Goal: Book appointment/travel/reservation

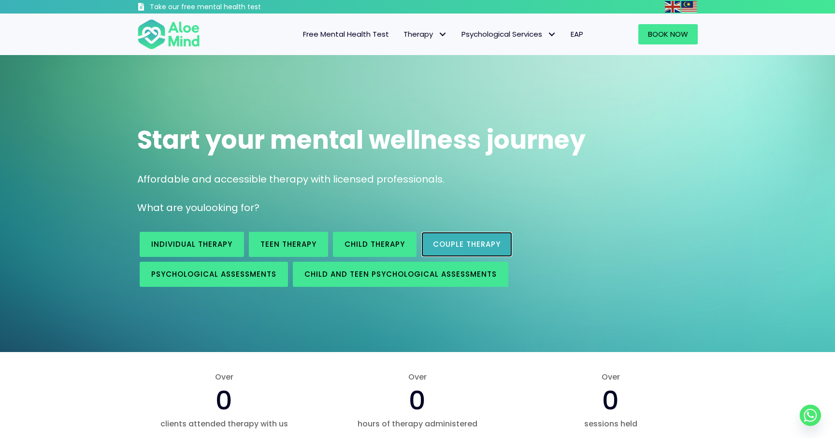
click at [493, 237] on link "Couple therapy" at bounding box center [466, 244] width 91 height 25
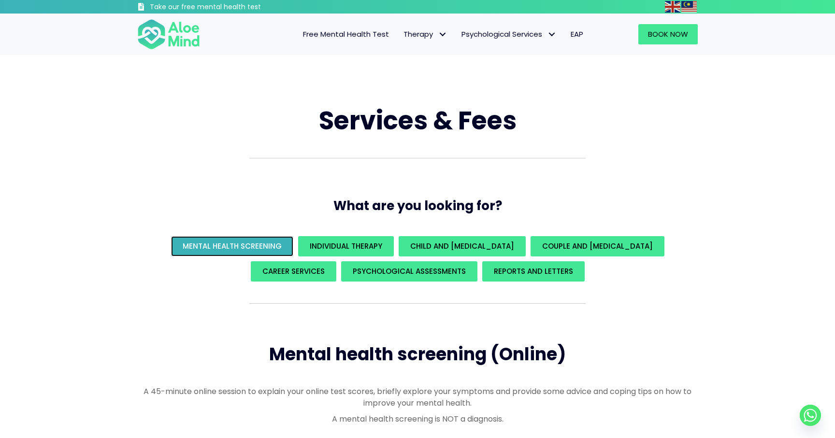
click at [272, 250] on span "Mental Health Screening" at bounding box center [232, 246] width 99 height 10
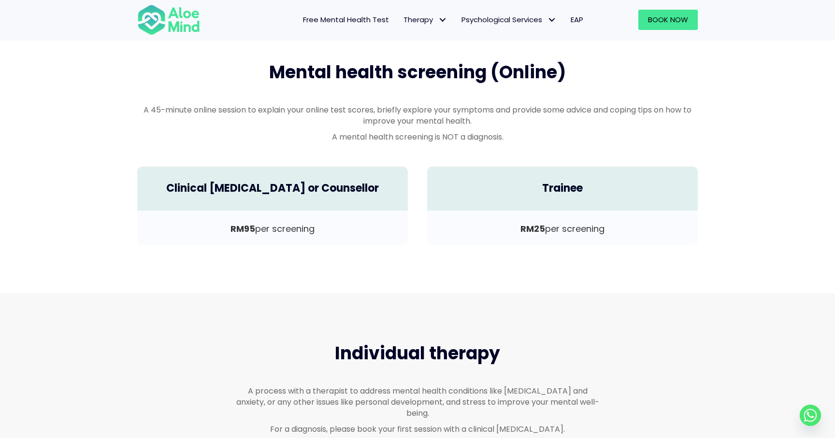
scroll to position [285, 0]
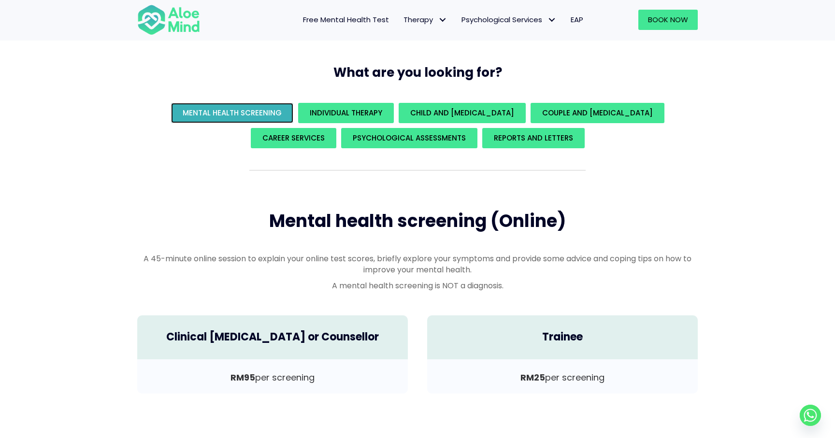
scroll to position [108, 0]
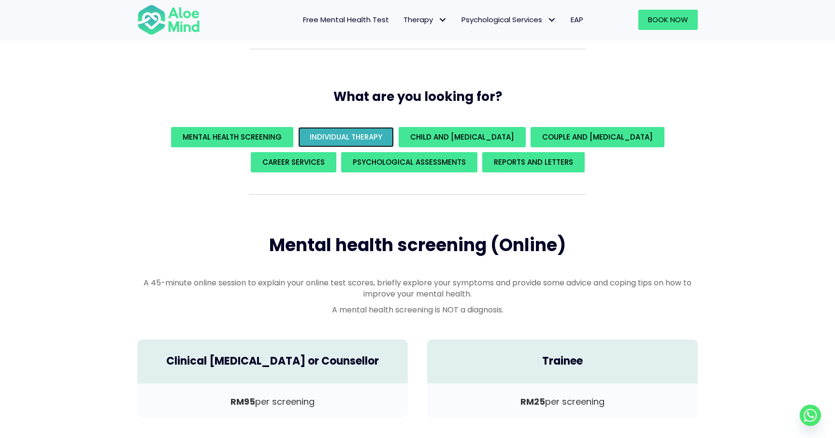
click at [331, 142] on span "Individual Therapy" at bounding box center [346, 137] width 72 height 10
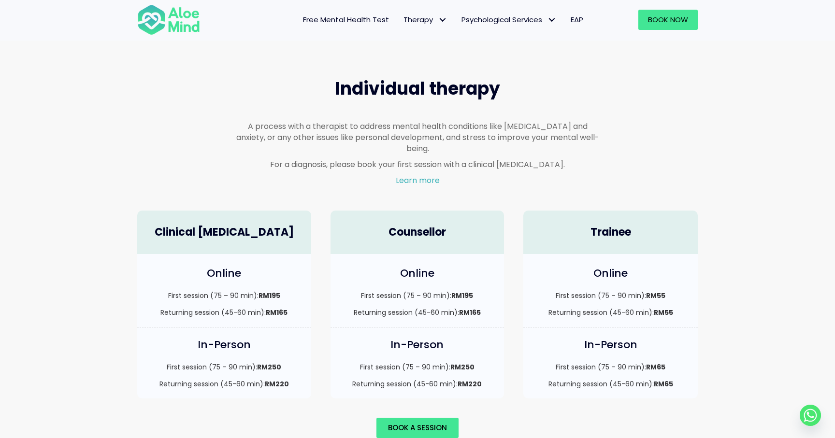
scroll to position [564, 0]
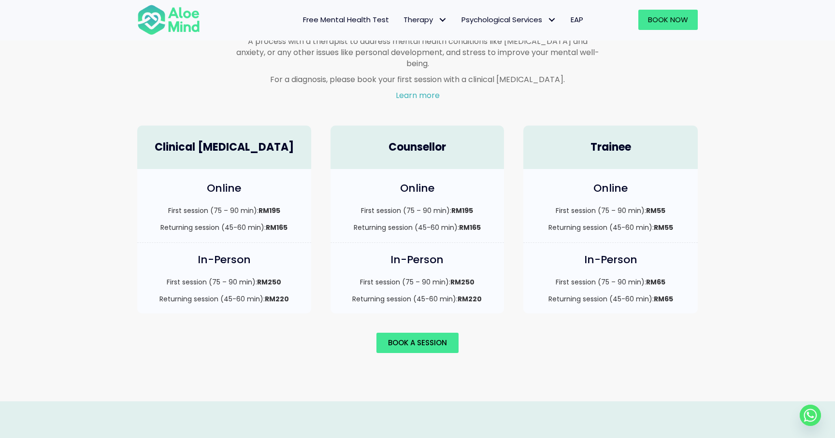
scroll to position [678, 0]
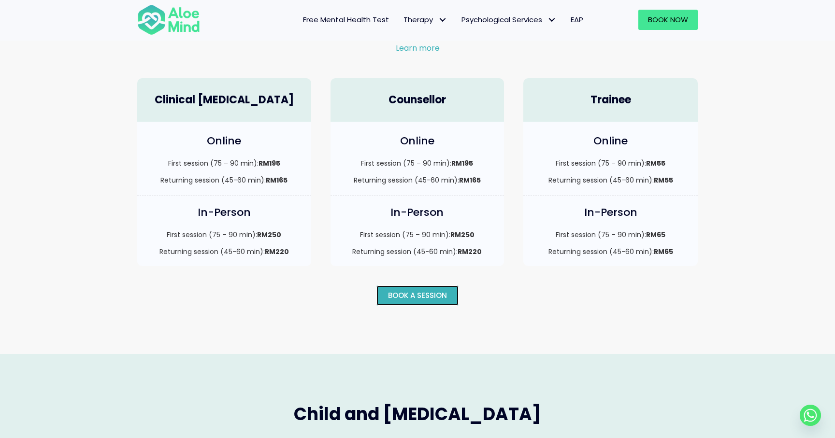
click at [443, 286] on link "Book a session" at bounding box center [417, 296] width 82 height 20
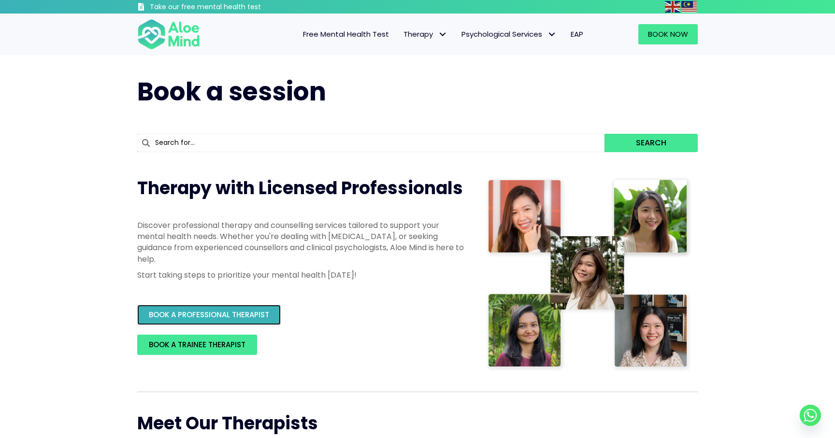
click at [257, 315] on span "BOOK A PROFESSIONAL THERAPIST" at bounding box center [209, 315] width 120 height 10
